Goal: Task Accomplishment & Management: Use online tool/utility

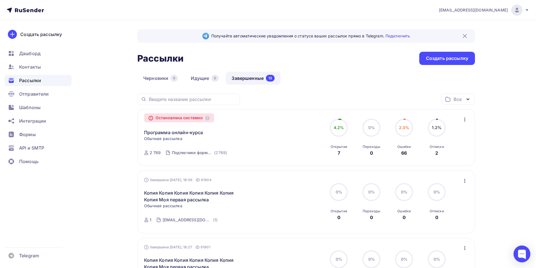
click at [465, 117] on icon "button" at bounding box center [464, 119] width 7 height 7
click at [440, 135] on div "Копировать в новую" at bounding box center [439, 134] width 58 height 7
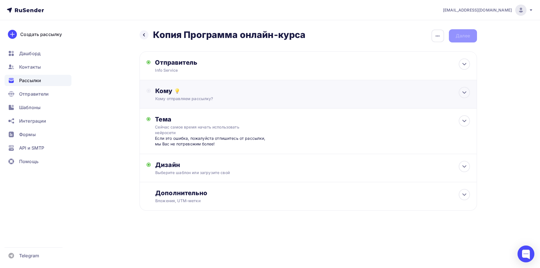
click at [217, 102] on div "Кому Кому отправляем рассылку? Списки получателей Выберите список Все списки id…" at bounding box center [309, 94] width 338 height 28
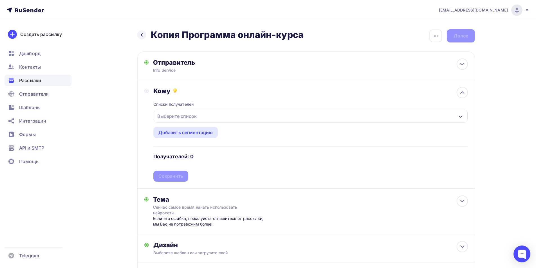
click at [195, 119] on div "Выберите список" at bounding box center [177, 116] width 44 height 10
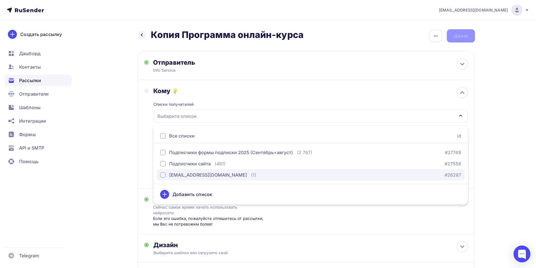
click at [190, 176] on div "[EMAIL_ADDRESS][DOMAIN_NAME]" at bounding box center [208, 175] width 78 height 7
click at [92, 143] on div "Назад Копия Программа онлайн‑курса Копия Программа онлайн‑курса Закончить позже…" at bounding box center [267, 173] width 461 height 307
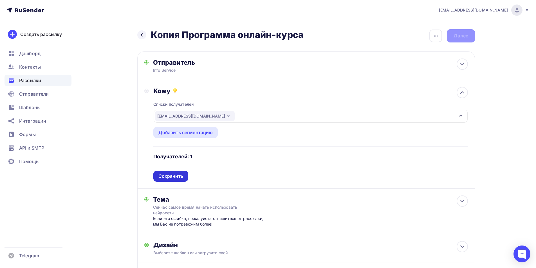
click at [165, 178] on div "Сохранить" at bounding box center [170, 176] width 25 height 6
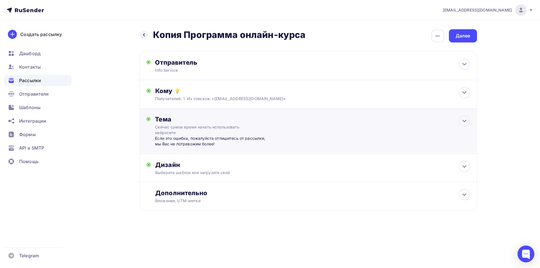
click at [193, 134] on div "Сейчас самое время начать использовать нейросети" at bounding box center [205, 129] width 100 height 11
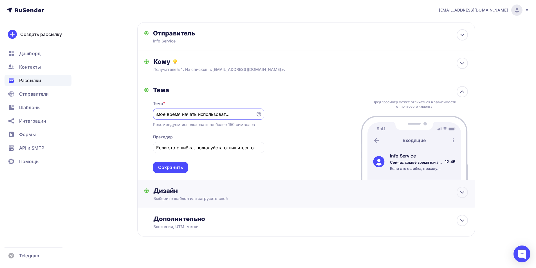
scroll to position [35, 0]
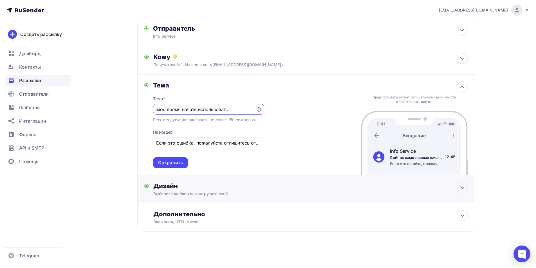
click at [202, 182] on div "Дизайн" at bounding box center [310, 186] width 314 height 8
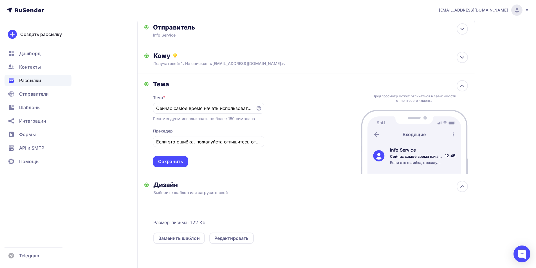
scroll to position [110, 0]
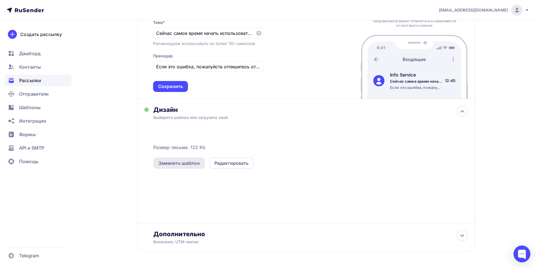
click at [197, 163] on div "Заменить шаблон" at bounding box center [178, 163] width 41 height 7
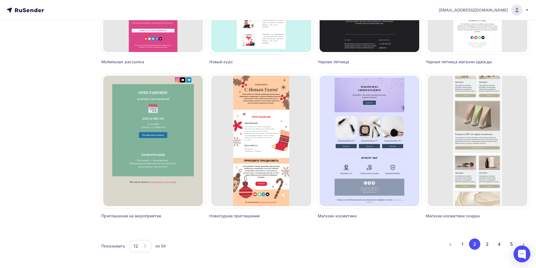
scroll to position [309, 0]
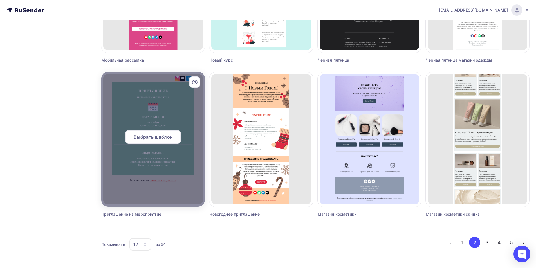
click at [163, 137] on span "Выбрать шаблон" at bounding box center [153, 137] width 39 height 7
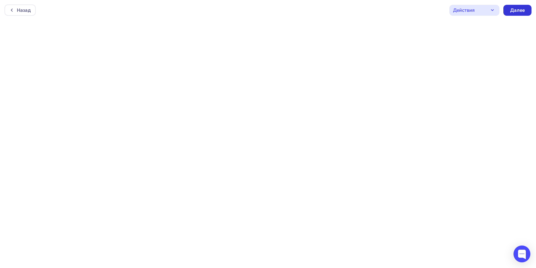
click at [513, 10] on div "Далее" at bounding box center [517, 10] width 15 height 6
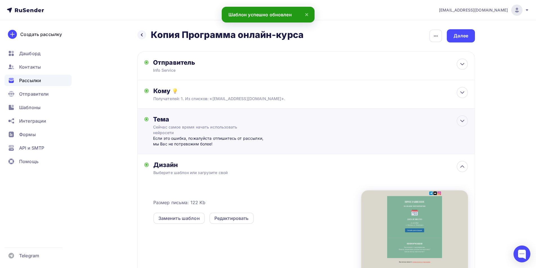
click at [202, 128] on div "Сейчас самое время начать использовать нейросети" at bounding box center [203, 129] width 100 height 11
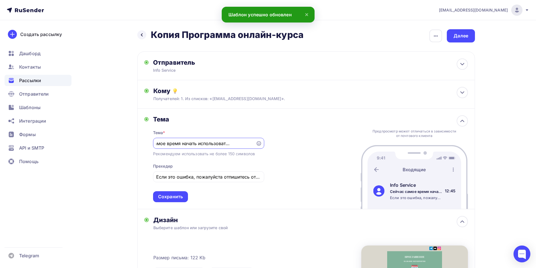
click at [202, 142] on input "Сейчас самое время начать использовать нейросети" at bounding box center [204, 143] width 96 height 7
click at [202, 141] on input "Сейчас самое время начать использовать нейросети" at bounding box center [204, 143] width 96 height 7
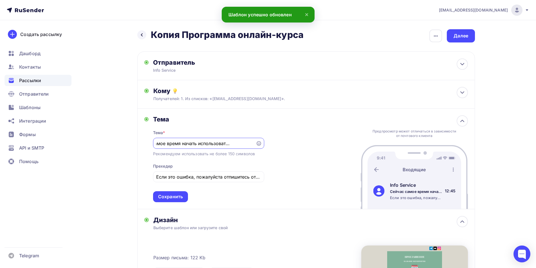
click at [202, 141] on input "Сейчас самое время начать использовать нейросети" at bounding box center [204, 143] width 96 height 7
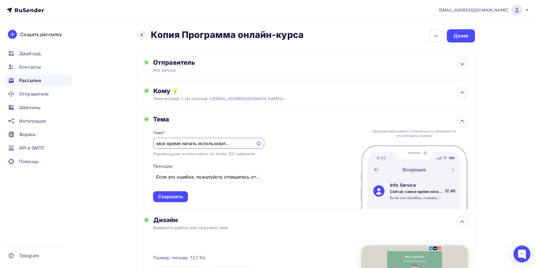
paste input "асскажите о мероприятии."
type input "Расскажите о мероприятии."
click at [210, 174] on div "Если это ошибка, пожалуйста отпишитесь от рассылки, мы Вас не потревожим более!" at bounding box center [208, 176] width 111 height 11
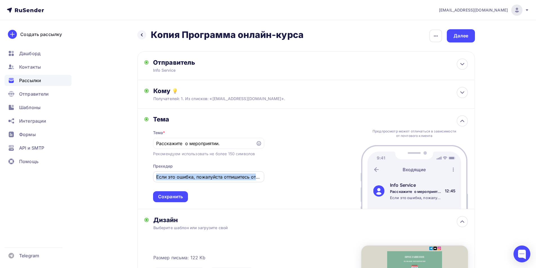
click at [210, 174] on div "Если это ошибка, пожалуйста отпишитесь от рассылки, мы Вас не потревожим более!" at bounding box center [208, 176] width 111 height 11
click at [211, 180] on input "Если это ошибка, пожалуйста отпишитесь от рассылки, мы Вас не потревожим более!" at bounding box center [208, 177] width 105 height 7
click at [174, 196] on div "Сохранить" at bounding box center [170, 197] width 25 height 6
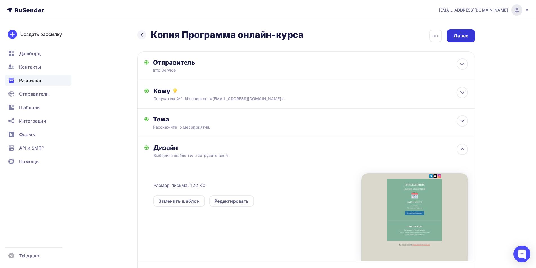
click at [458, 38] on div "Далее" at bounding box center [460, 36] width 15 height 6
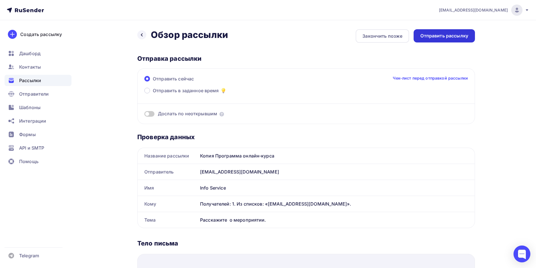
click at [449, 39] on div "Отправить рассылку" at bounding box center [444, 36] width 48 height 6
